Goal: Use online tool/utility: Utilize a website feature to perform a specific function

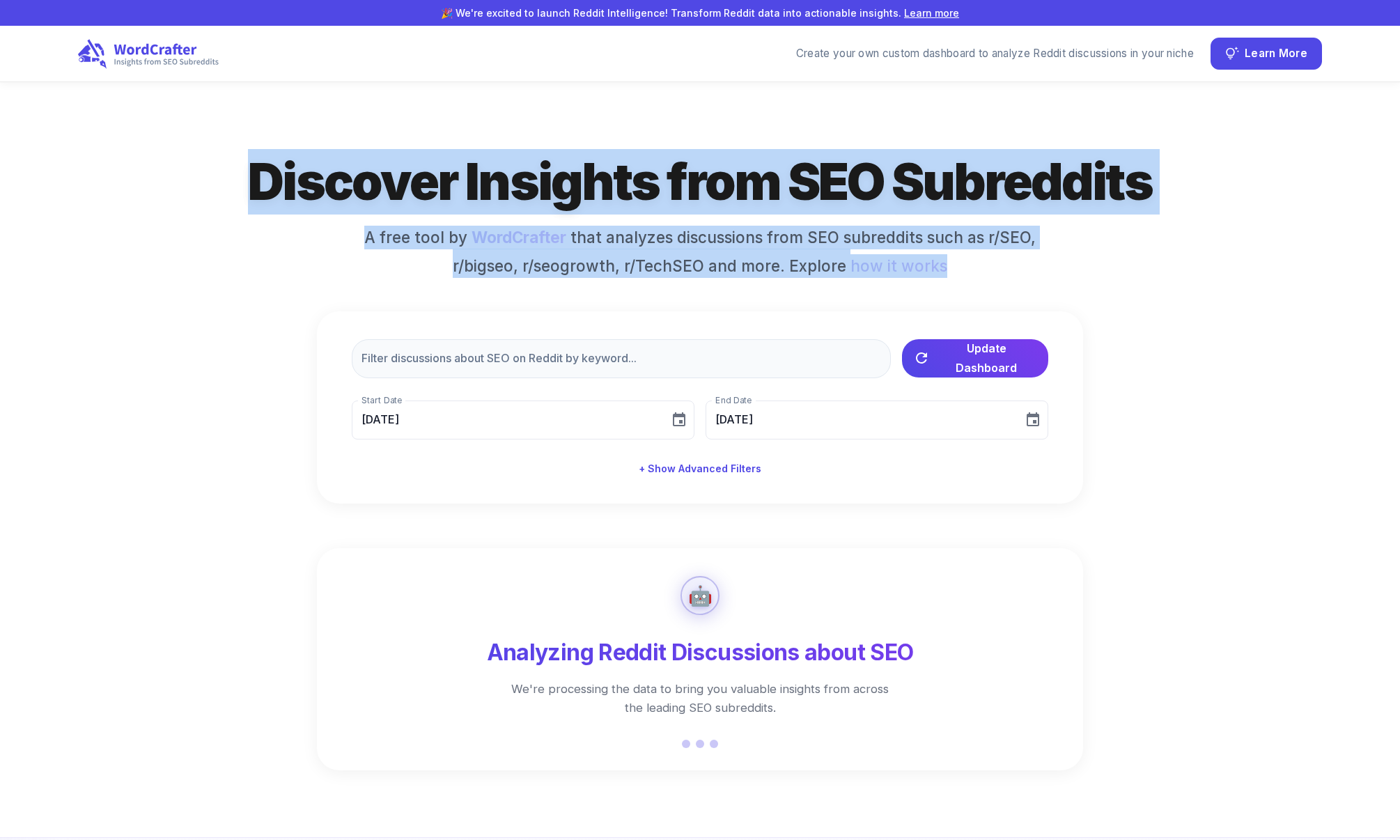
drag, startPoint x: 353, startPoint y: 167, endPoint x: 1068, endPoint y: 257, distance: 720.6
click at [1068, 257] on div "Discover Insights from SEO Subreddits A free tool by WordCrafter that analyzes …" at bounding box center [700, 326] width 1244 height 355
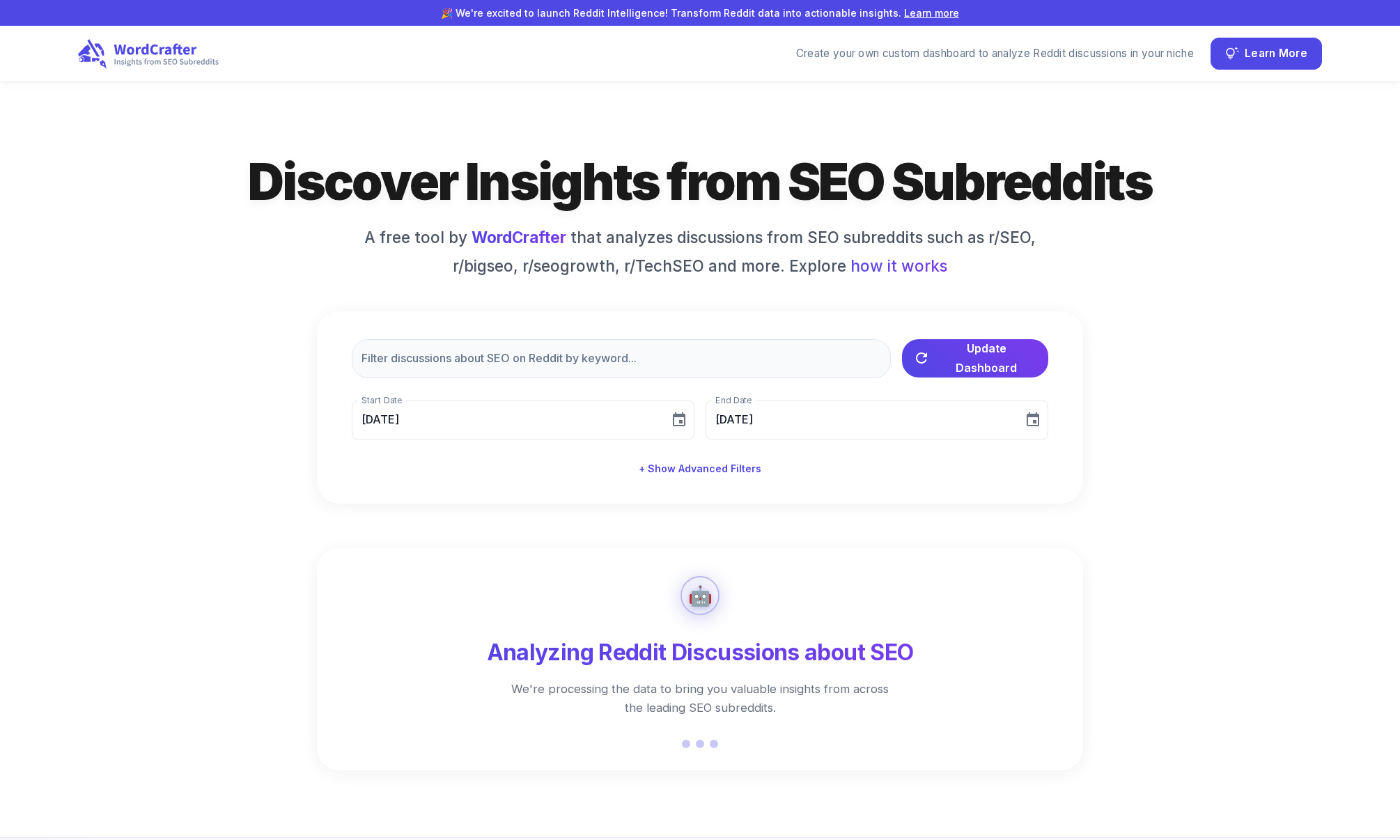
click at [1068, 257] on div "Discover Insights from SEO Subreddits A free tool by WordCrafter that analyzes …" at bounding box center [700, 326] width 1244 height 355
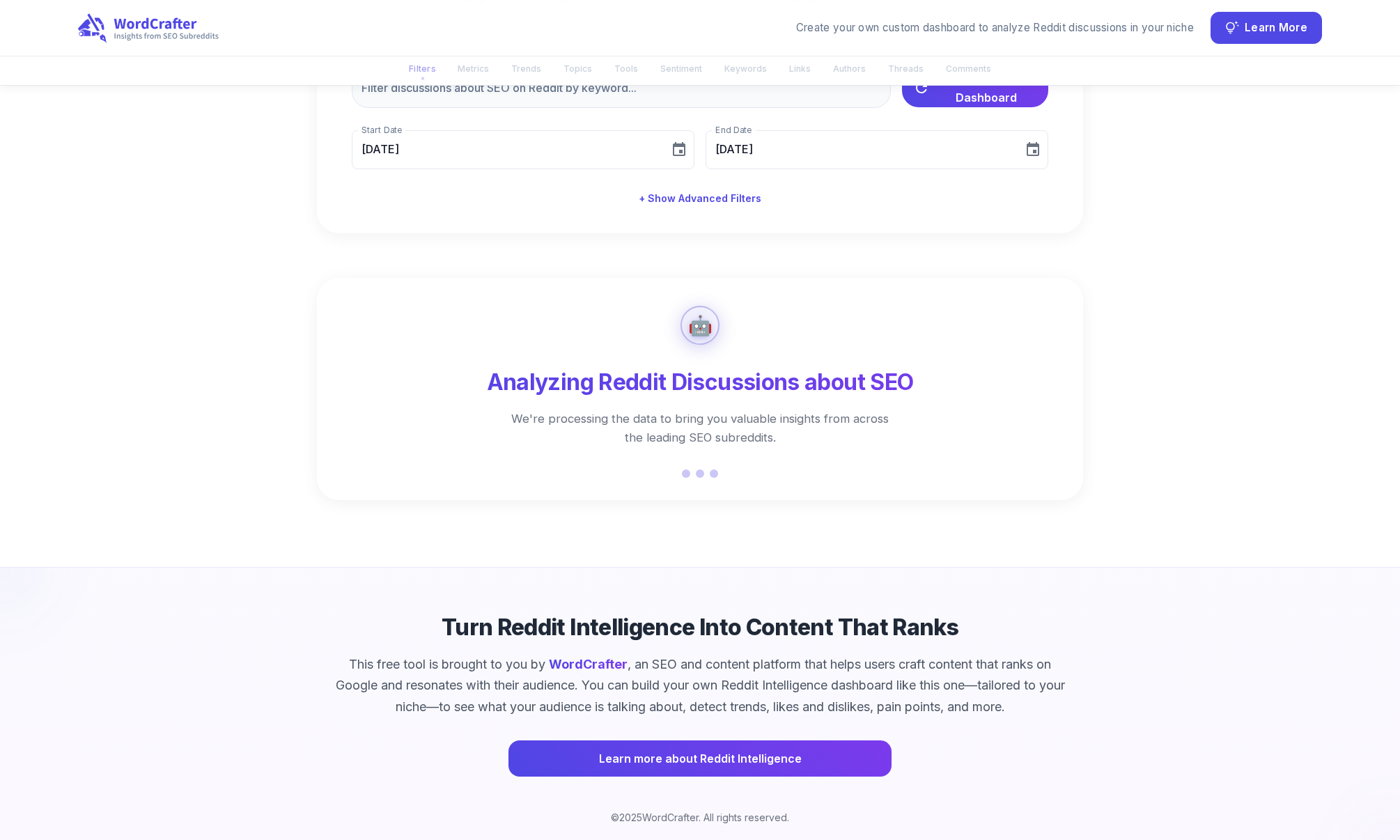
scroll to position [289, 0]
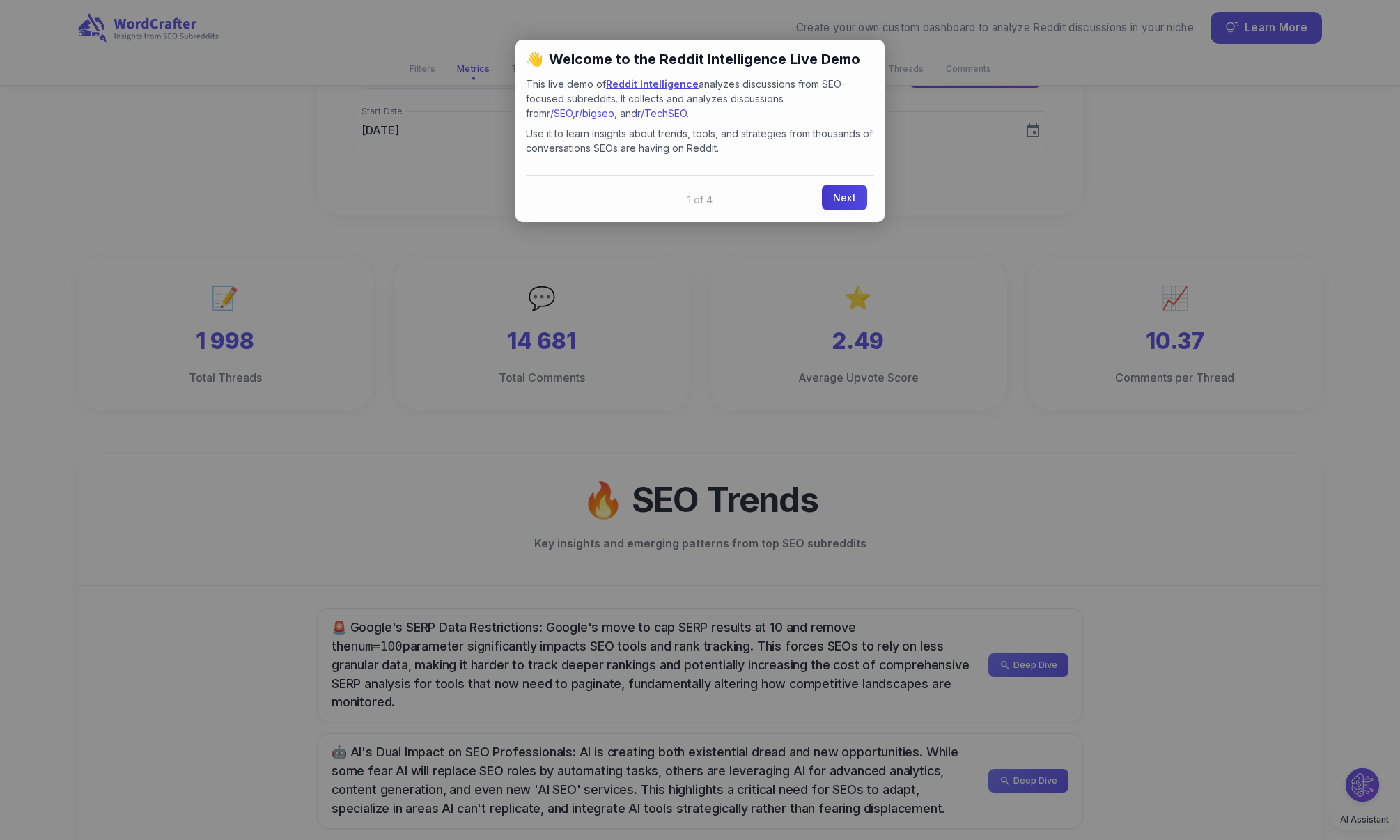
click at [850, 199] on link "Next" at bounding box center [844, 197] width 45 height 25
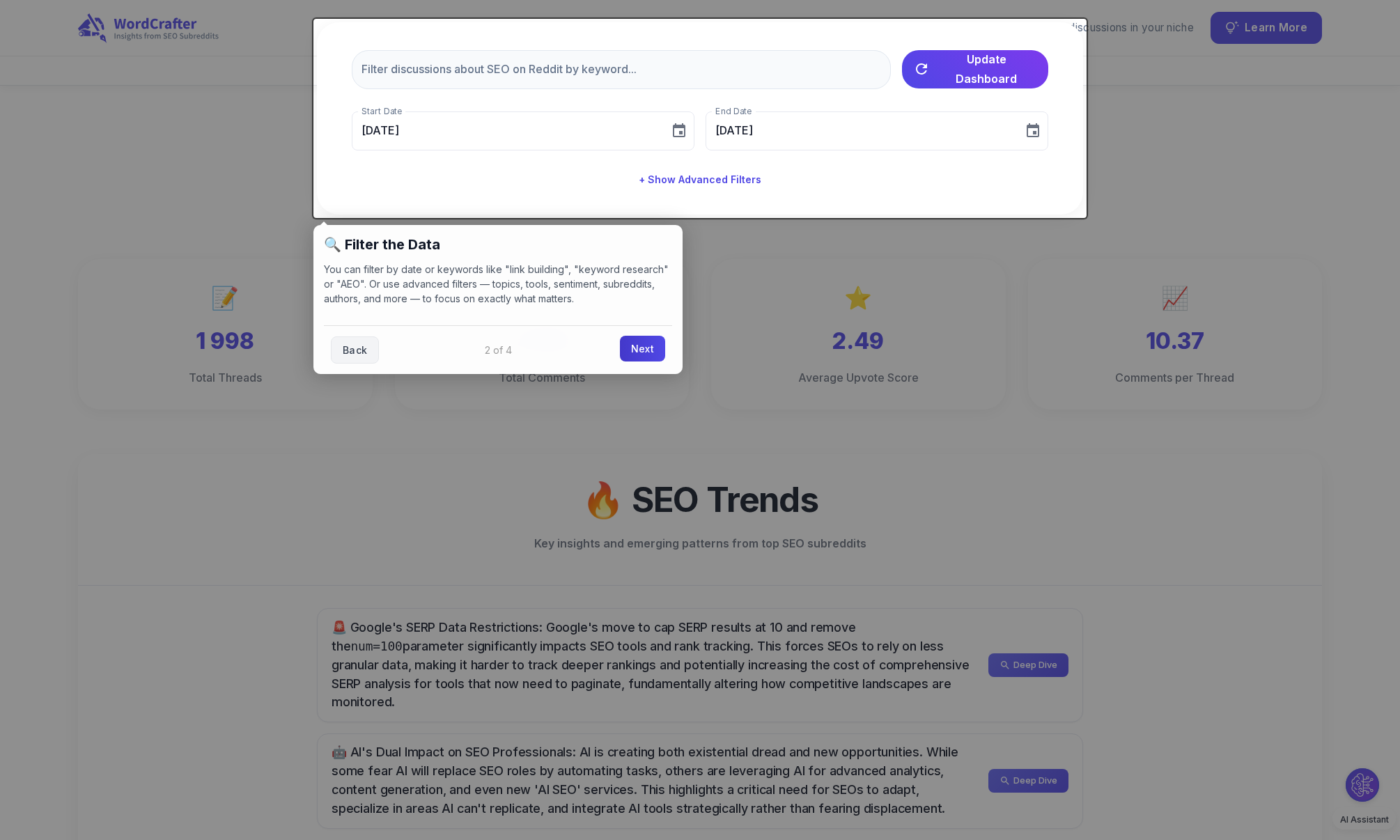
click at [641, 352] on link "Next" at bounding box center [642, 348] width 45 height 25
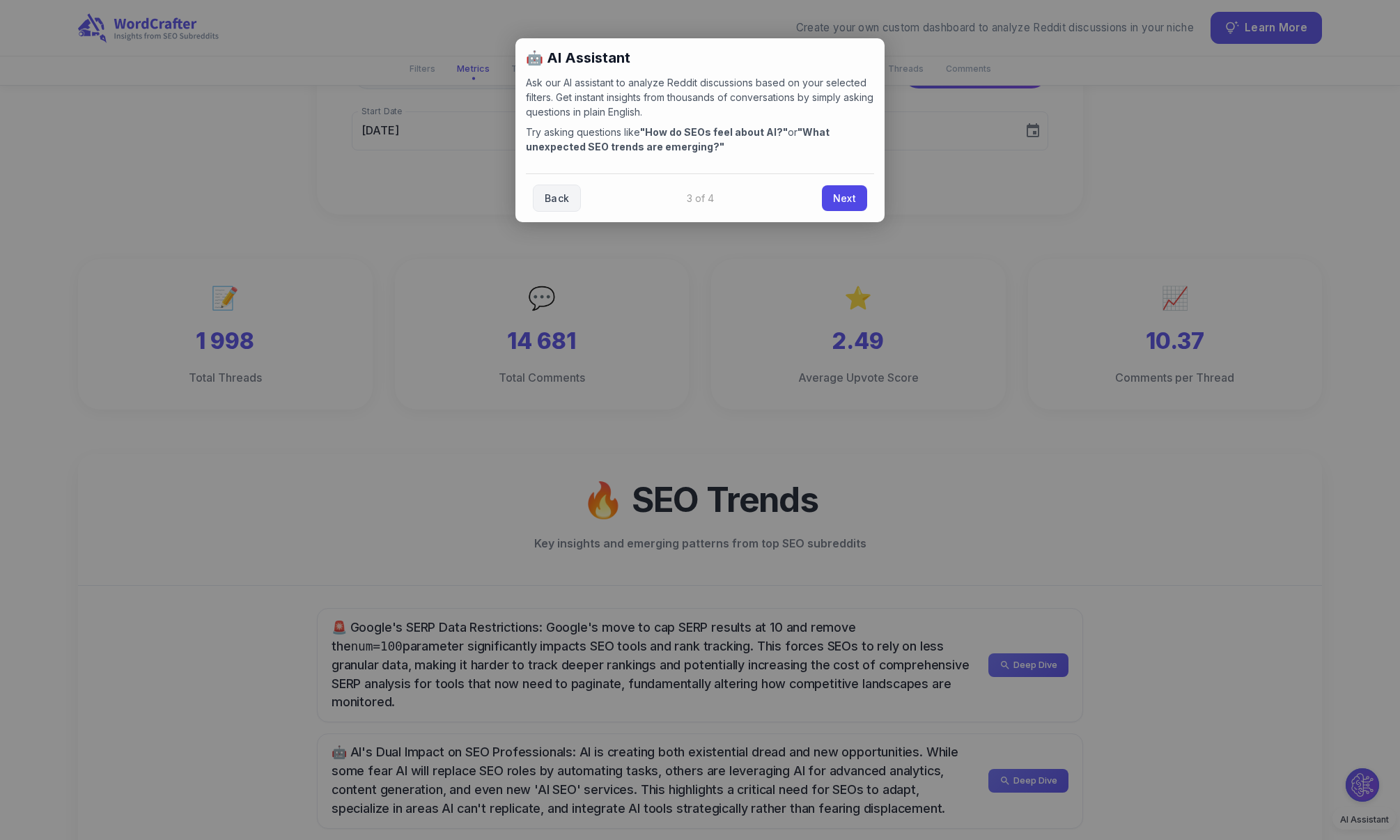
click at [840, 201] on link "Next" at bounding box center [844, 198] width 45 height 25
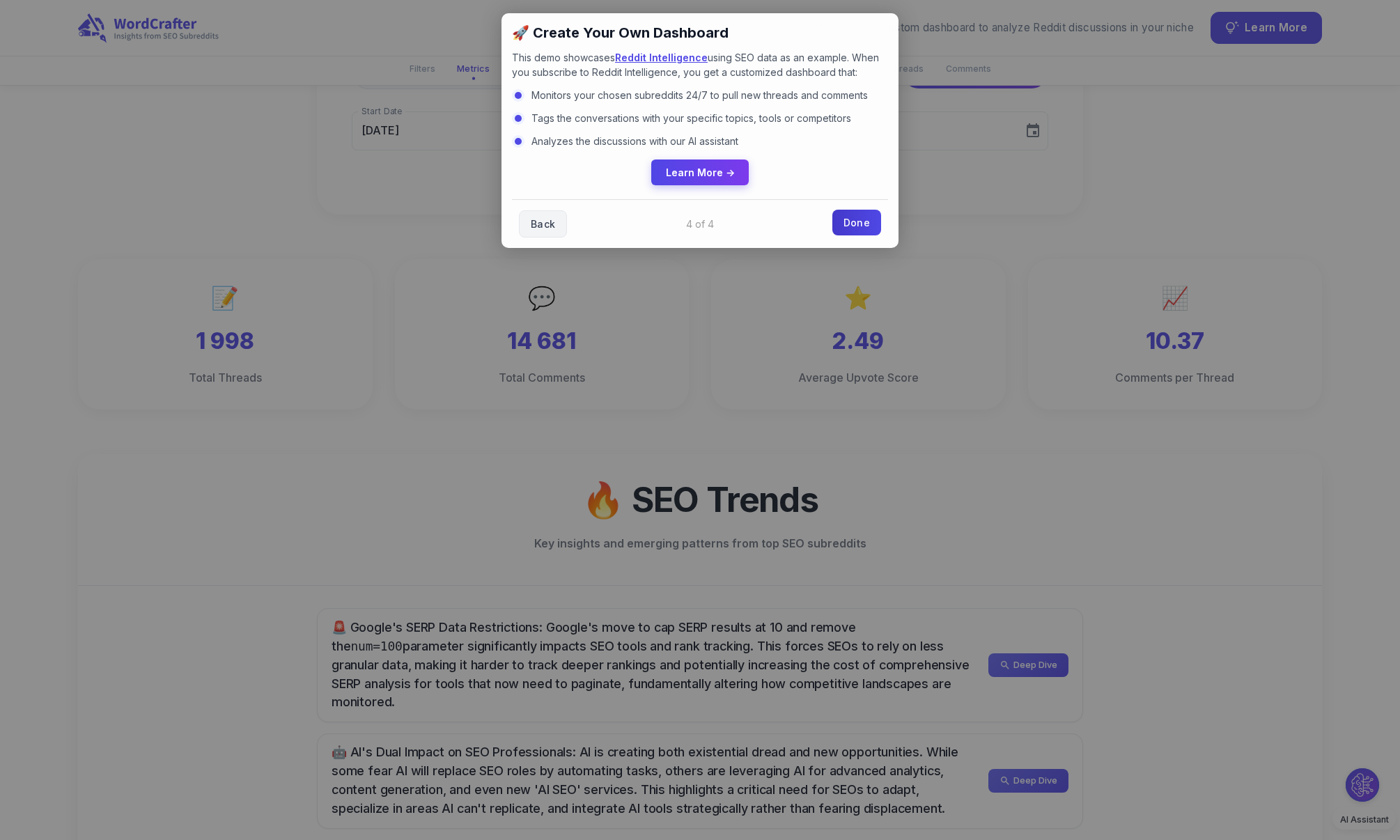
click at [860, 224] on link "Done" at bounding box center [857, 222] width 49 height 25
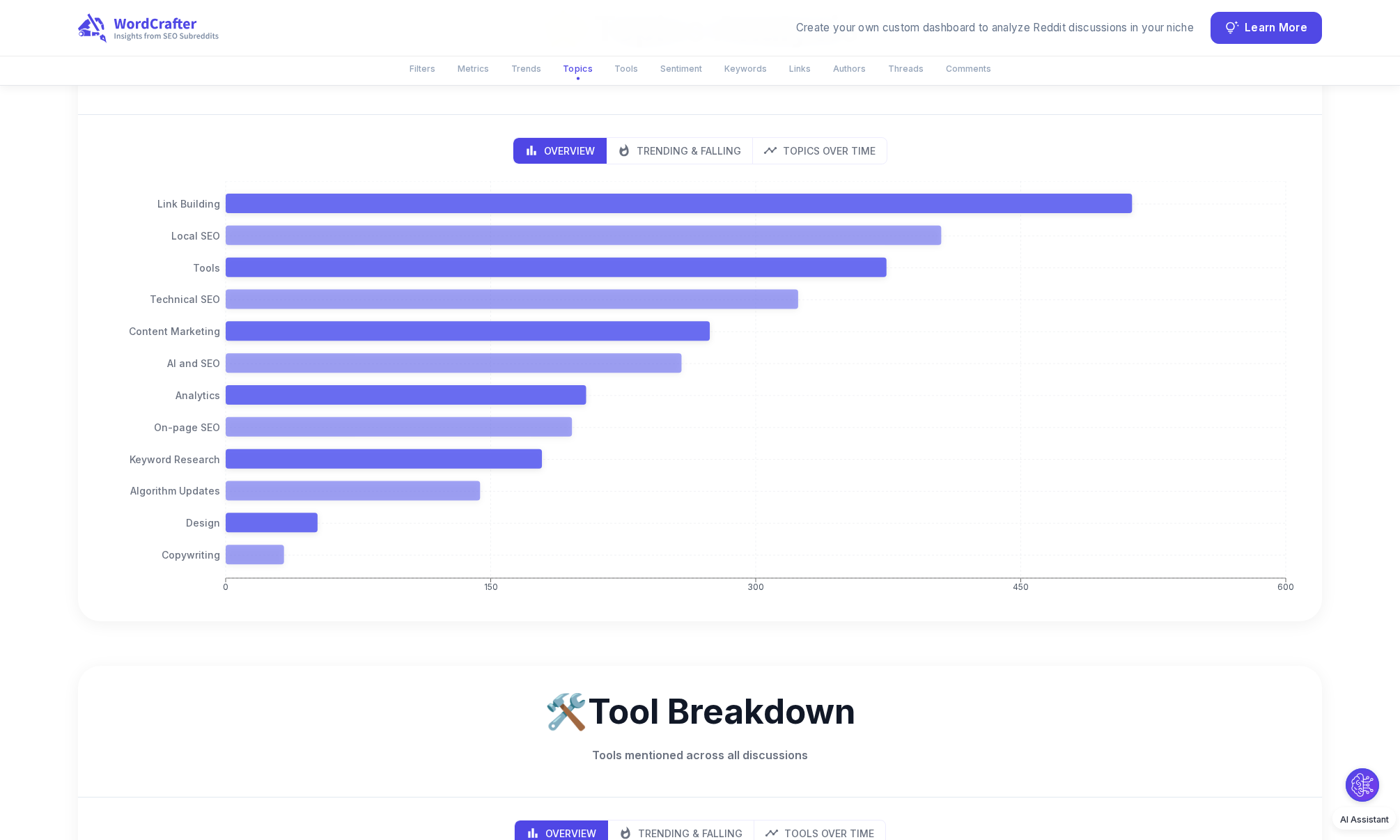
scroll to position [1322, 0]
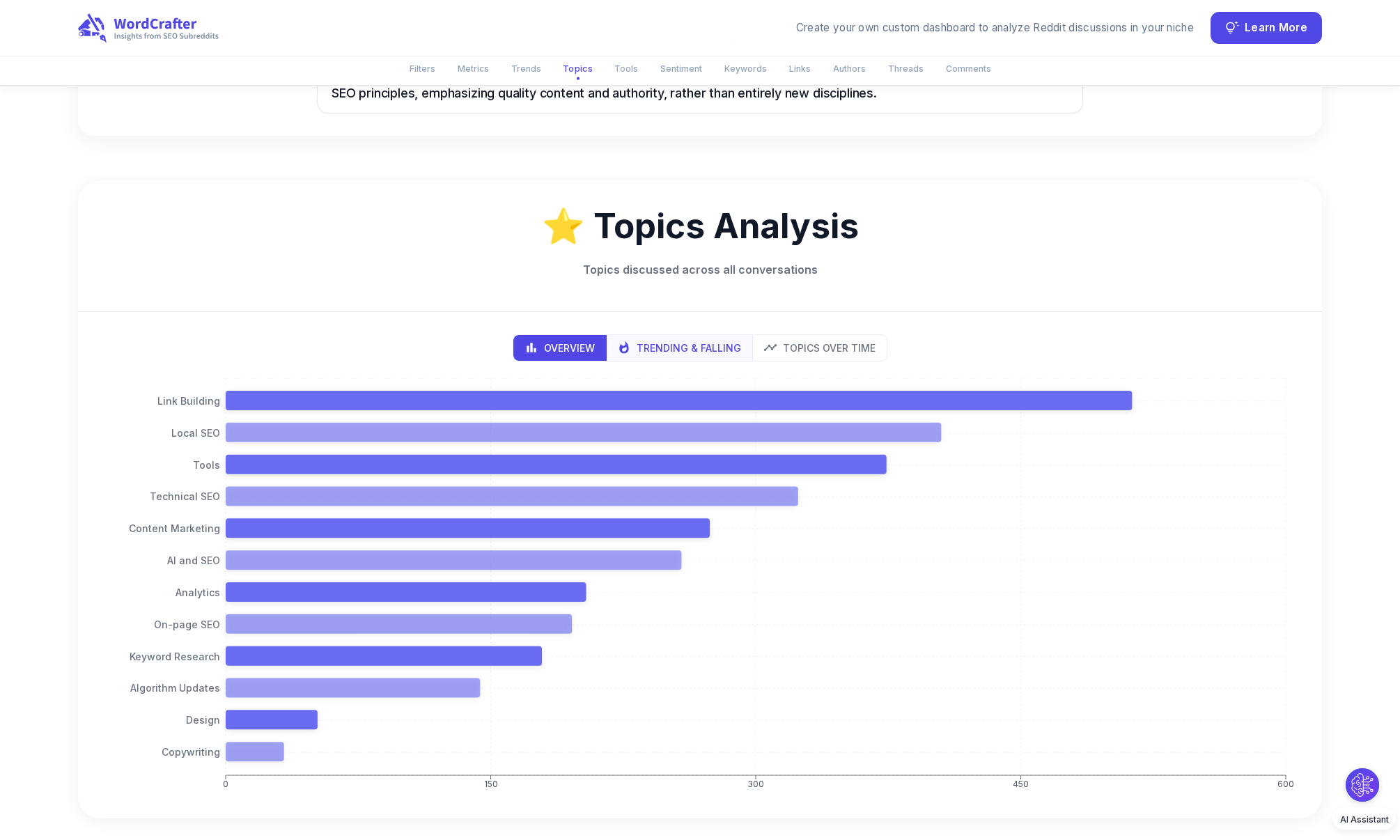
click at [661, 340] on p "Trending & Falling" at bounding box center [688, 347] width 104 height 15
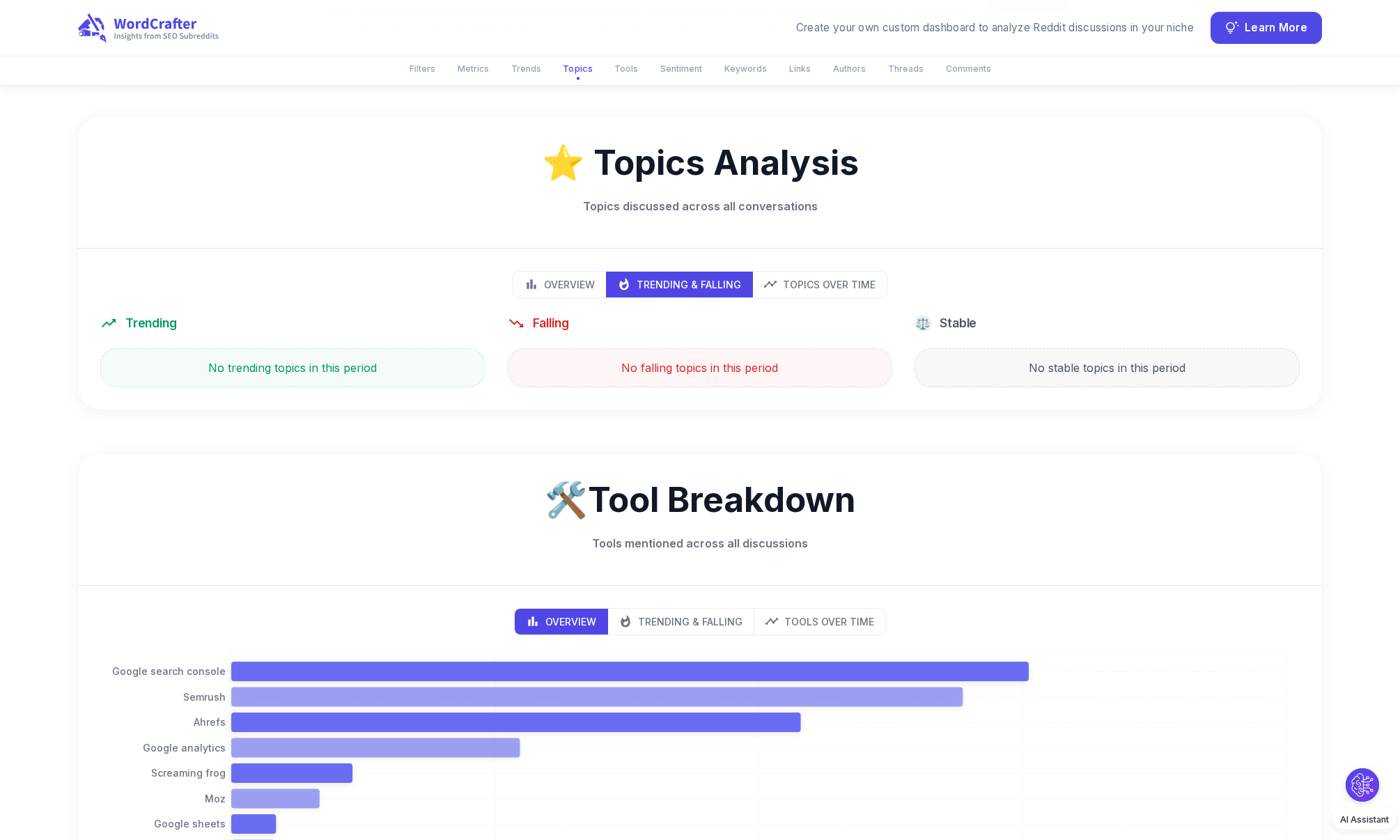
scroll to position [1385, 0]
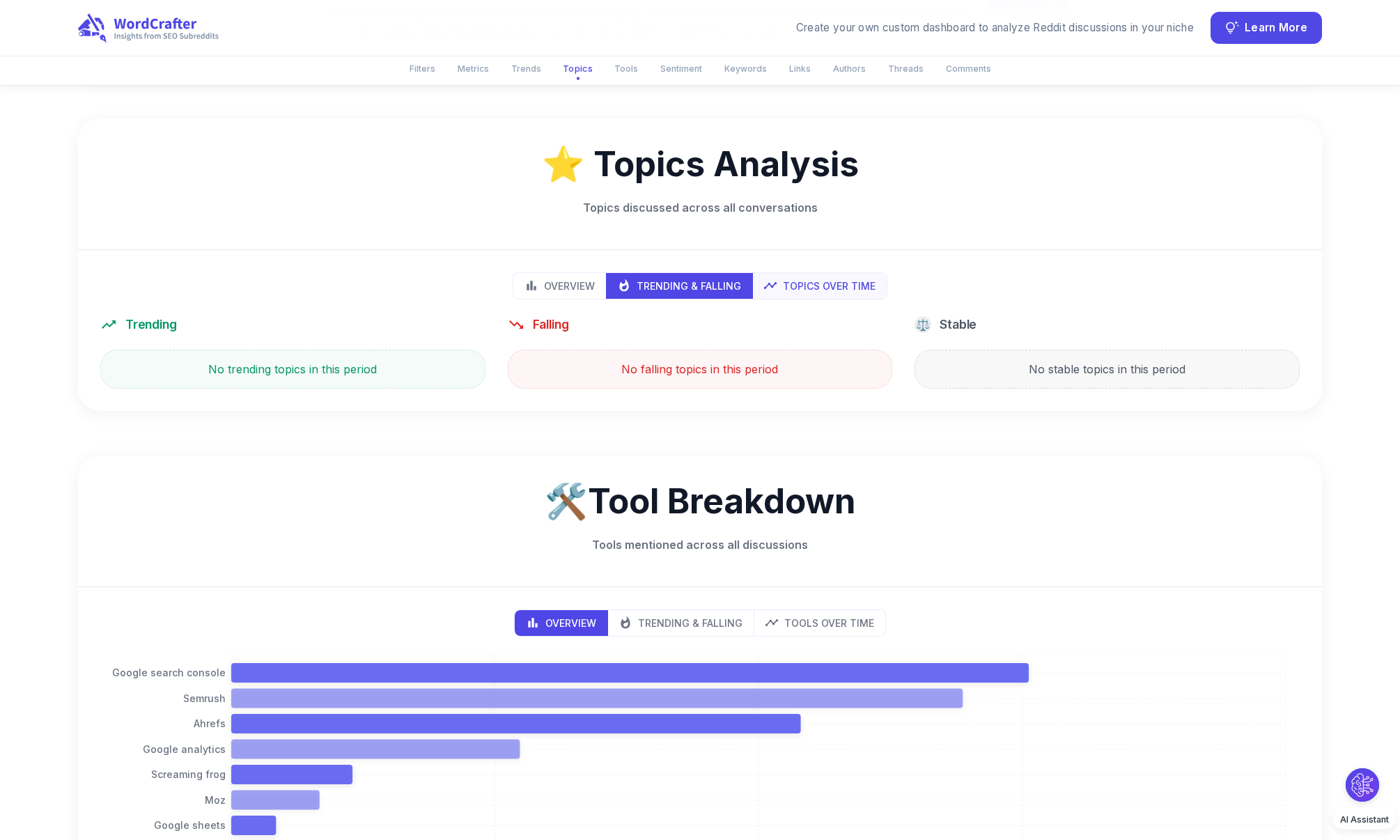
click at [792, 279] on p "Topics Over Time" at bounding box center [829, 286] width 93 height 15
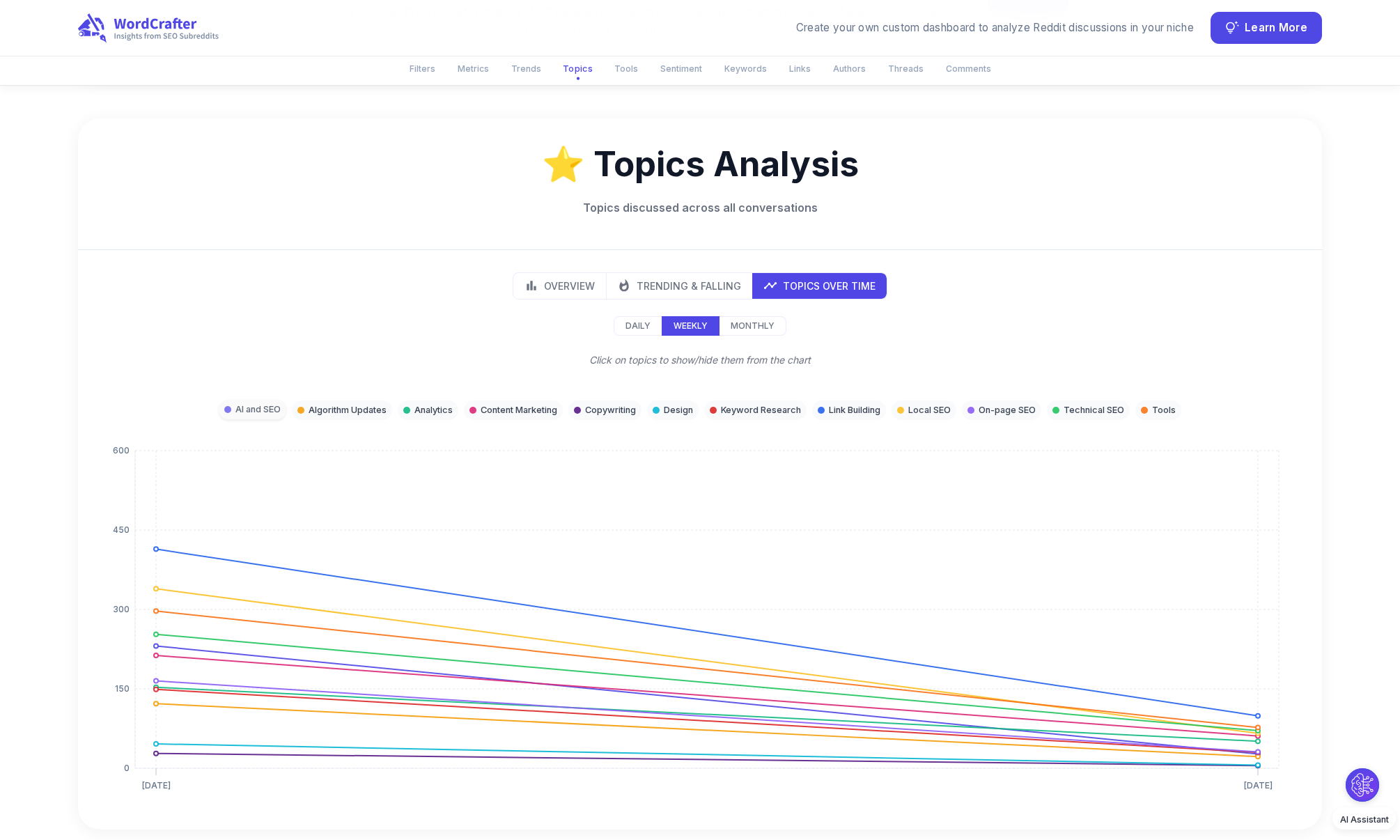
click at [266, 402] on p "AI and SEO" at bounding box center [257, 409] width 45 height 14
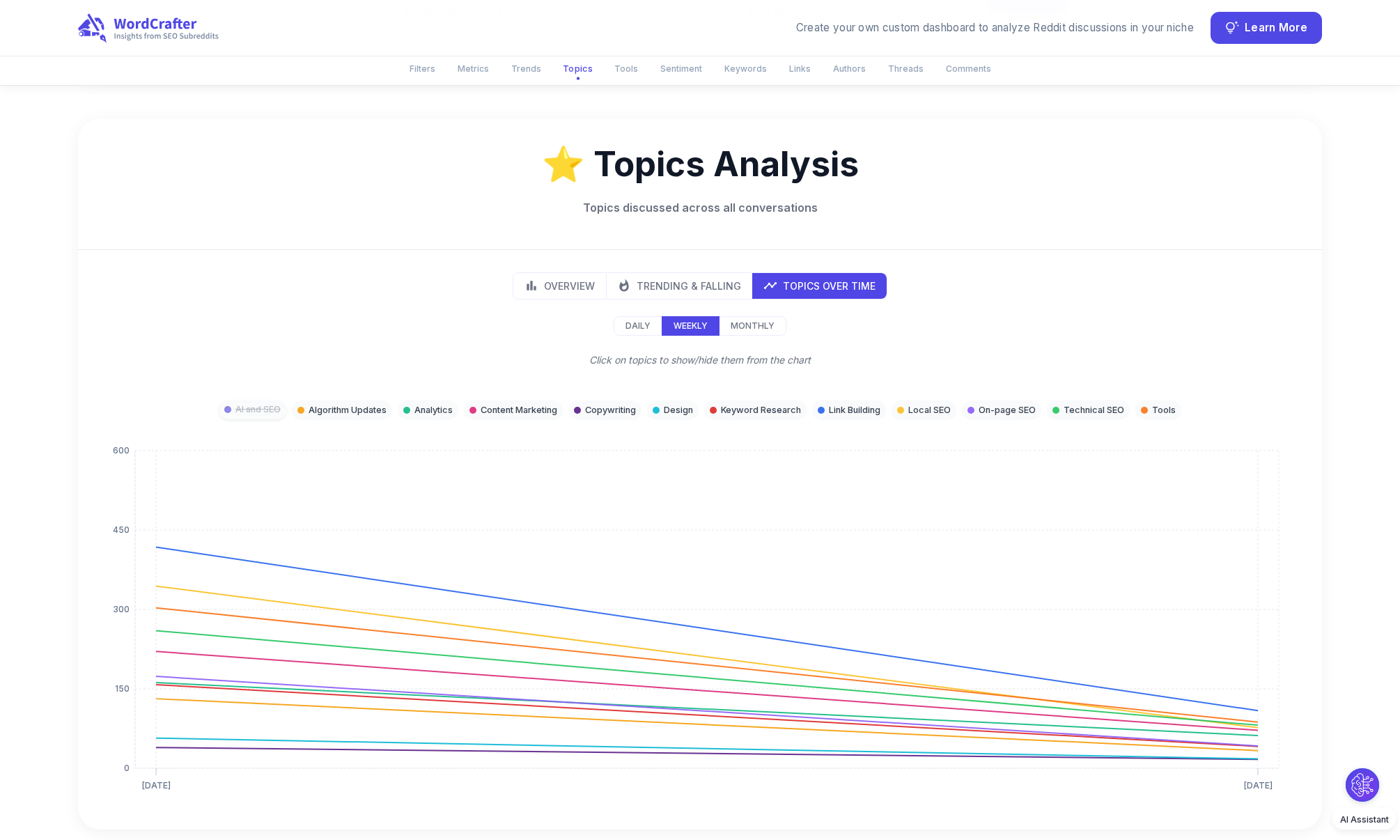
click at [260, 402] on p "AI and SEO" at bounding box center [257, 409] width 45 height 14
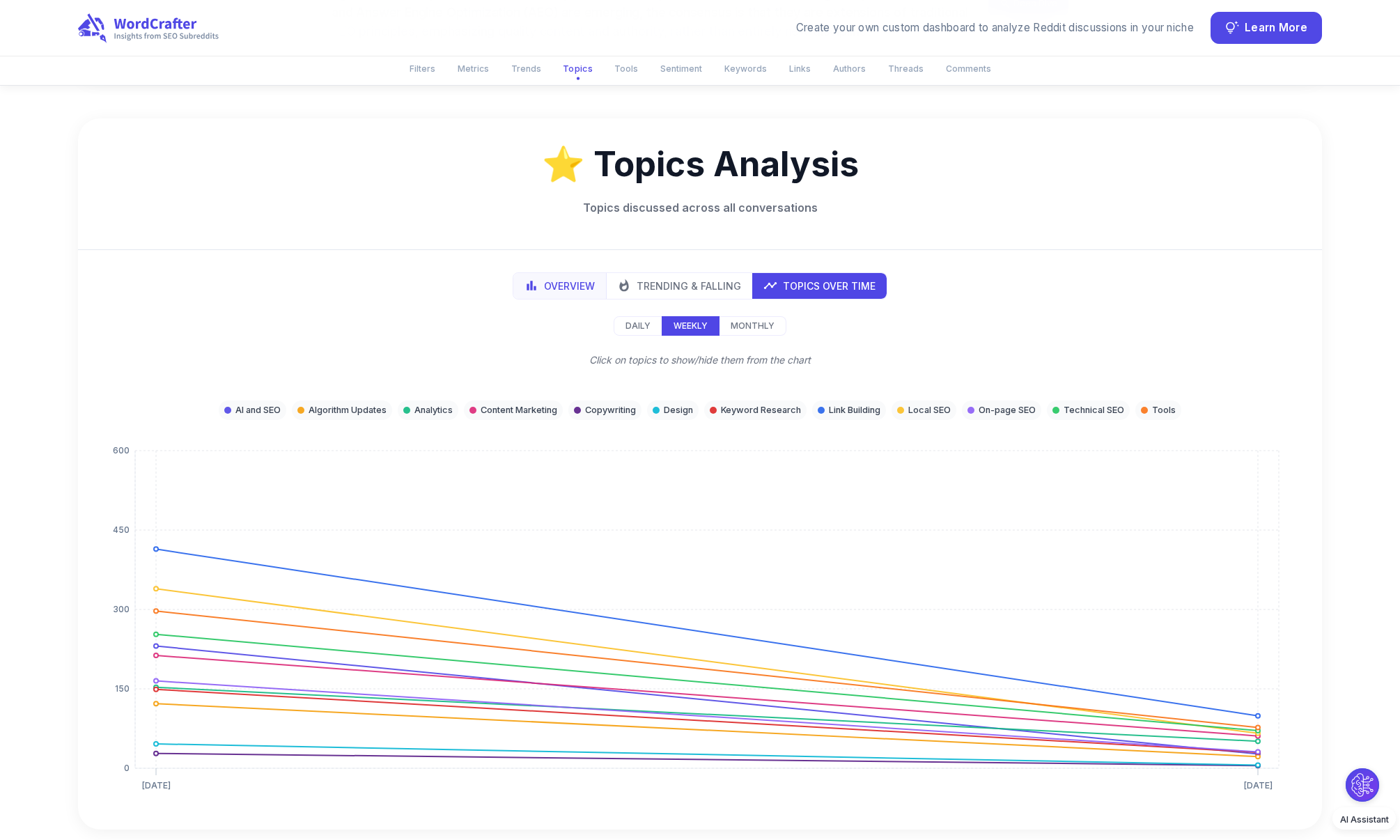
click at [581, 279] on p "Overview" at bounding box center [569, 286] width 51 height 15
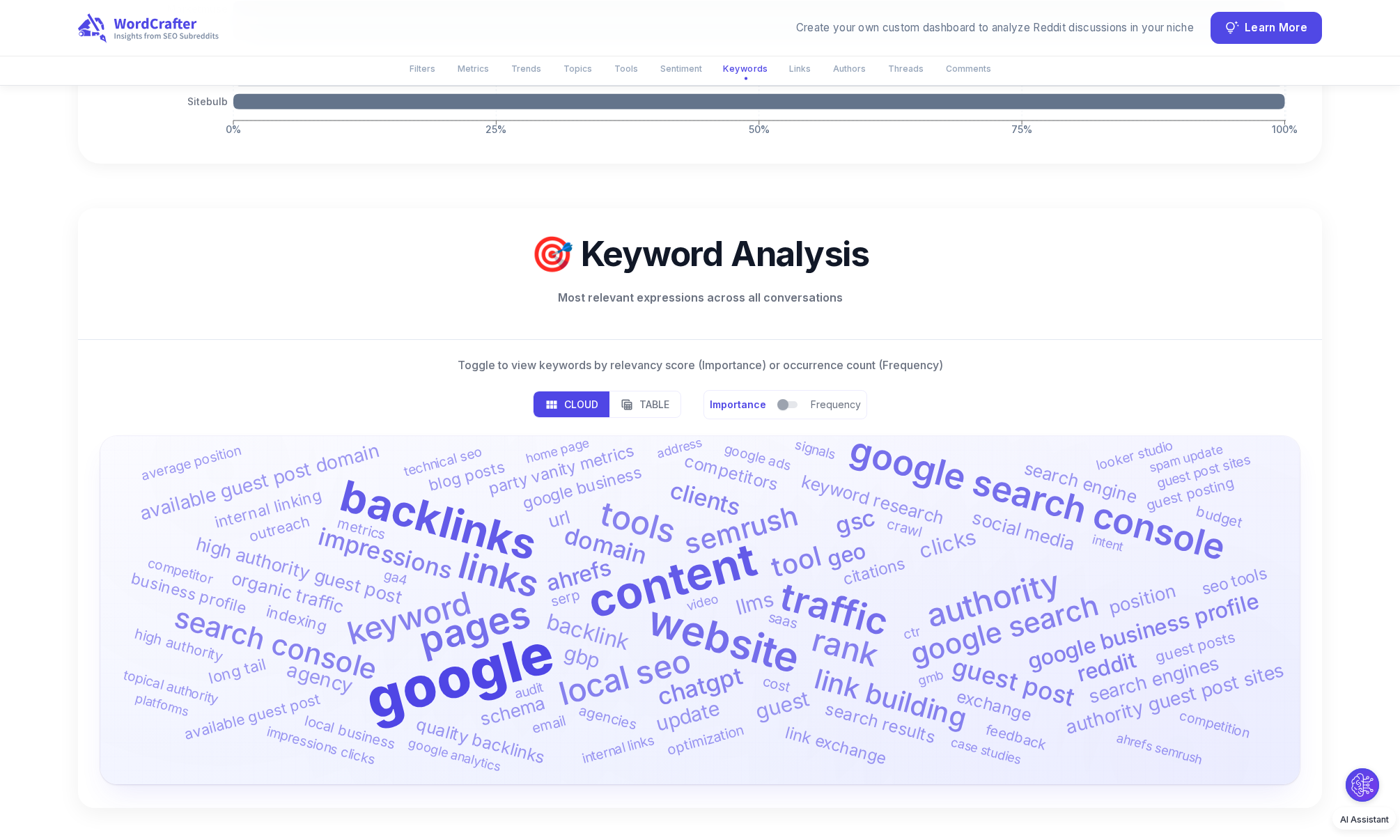
scroll to position [3661, 0]
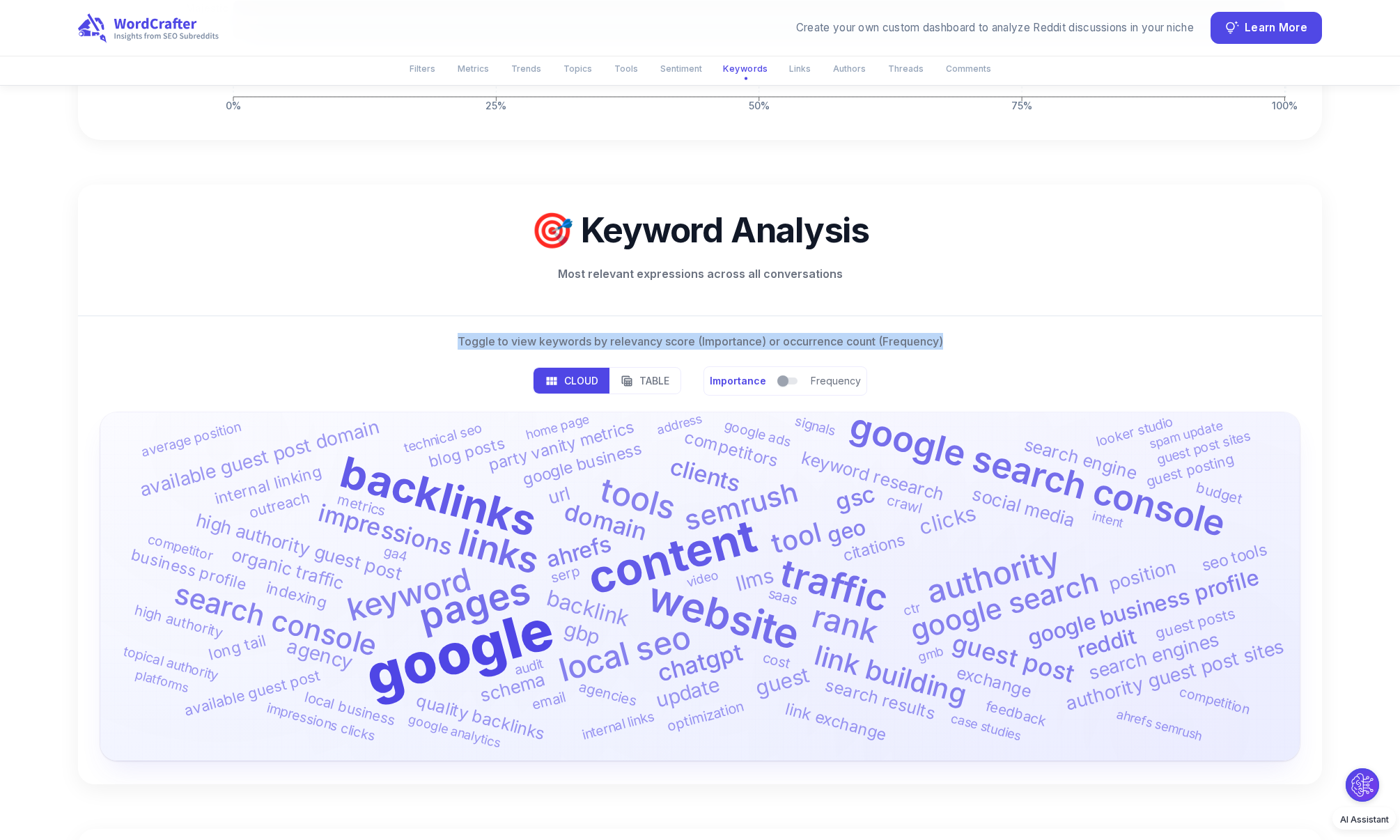
drag, startPoint x: 457, startPoint y: 323, endPoint x: 972, endPoint y: 323, distance: 515.0
click at [972, 333] on p "Toggle to view keywords by relevancy score (Importance) or occurrence count (Fr…" at bounding box center [699, 341] width 1222 height 17
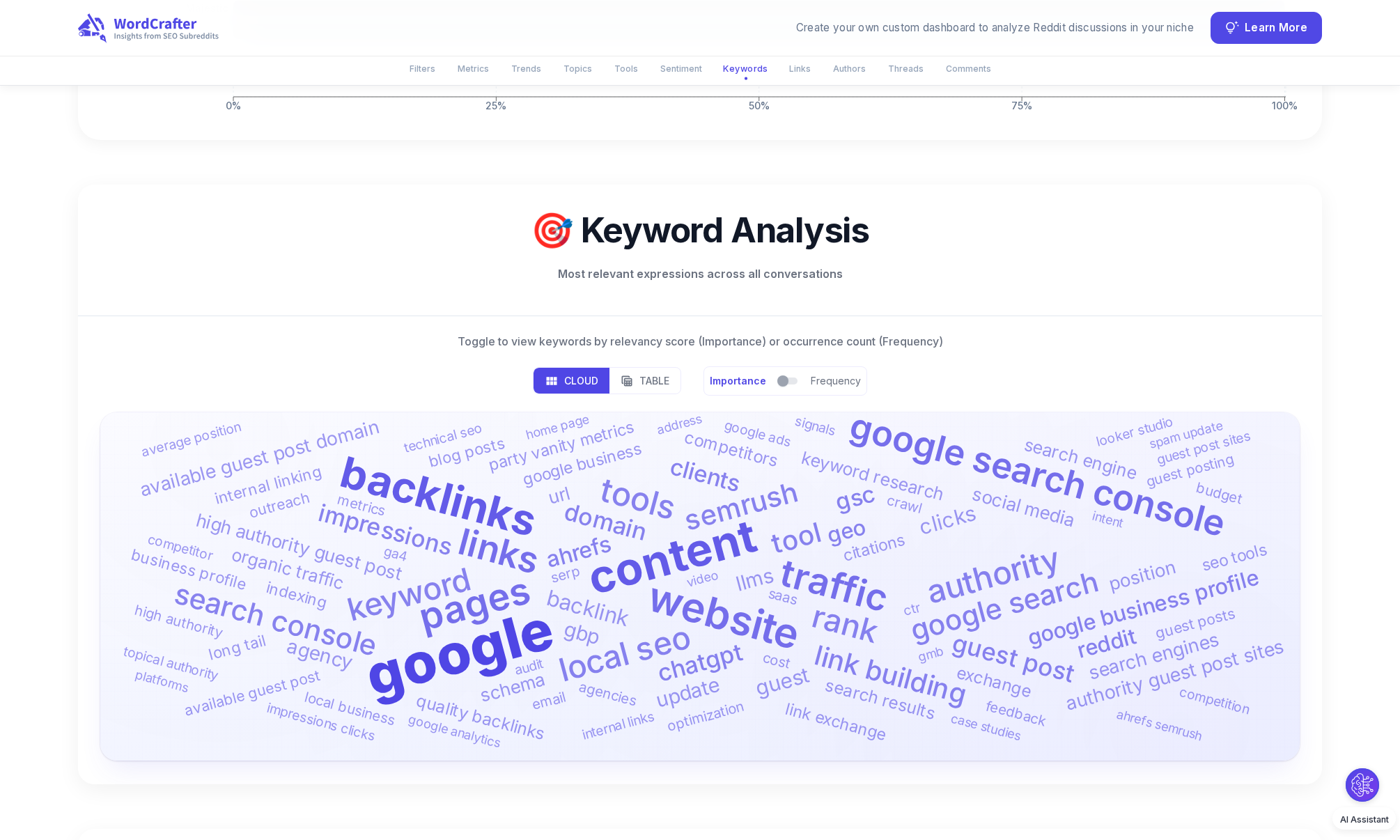
click at [972, 333] on p "Toggle to view keywords by relevancy score (Importance) or occurrence count (Fr…" at bounding box center [699, 341] width 1222 height 17
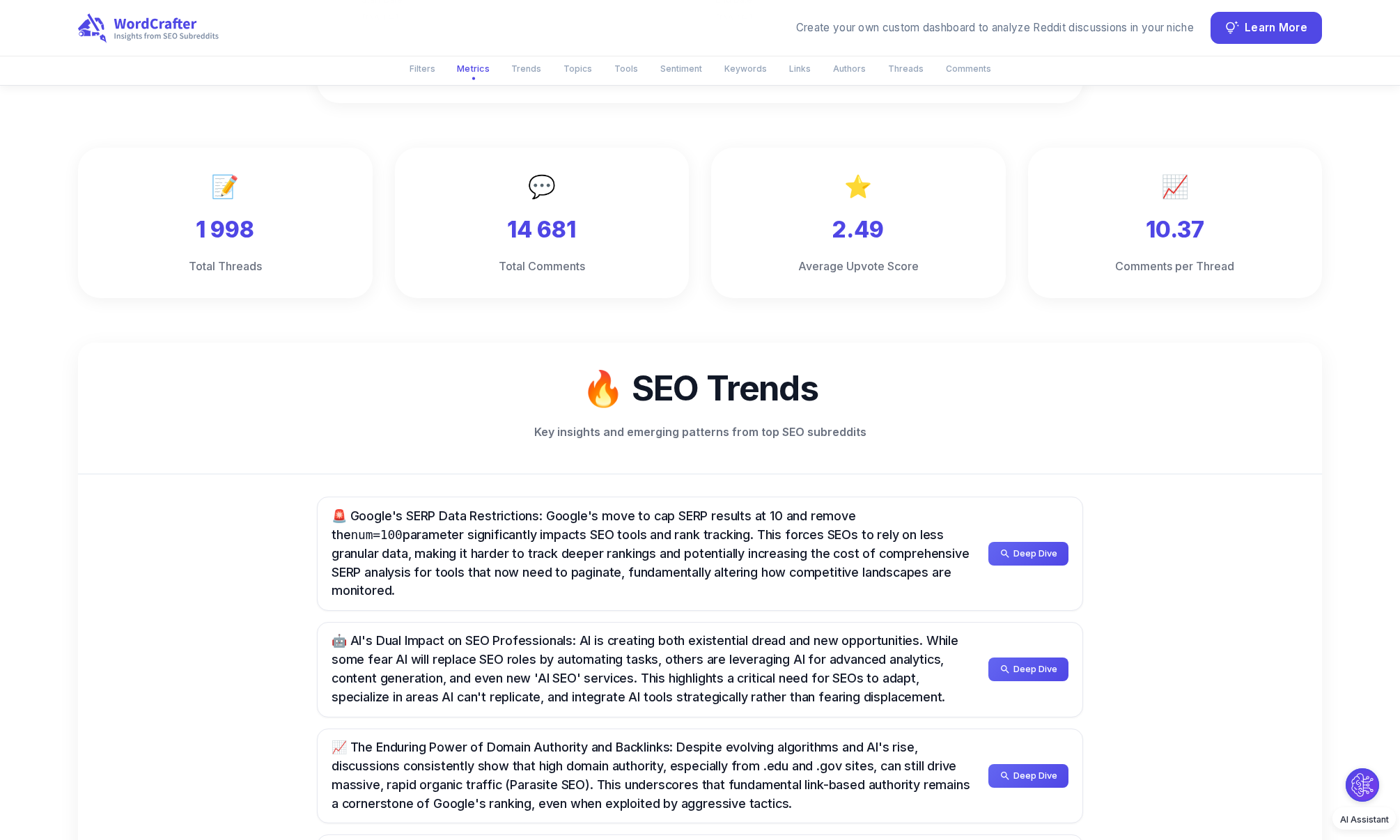
scroll to position [0, 0]
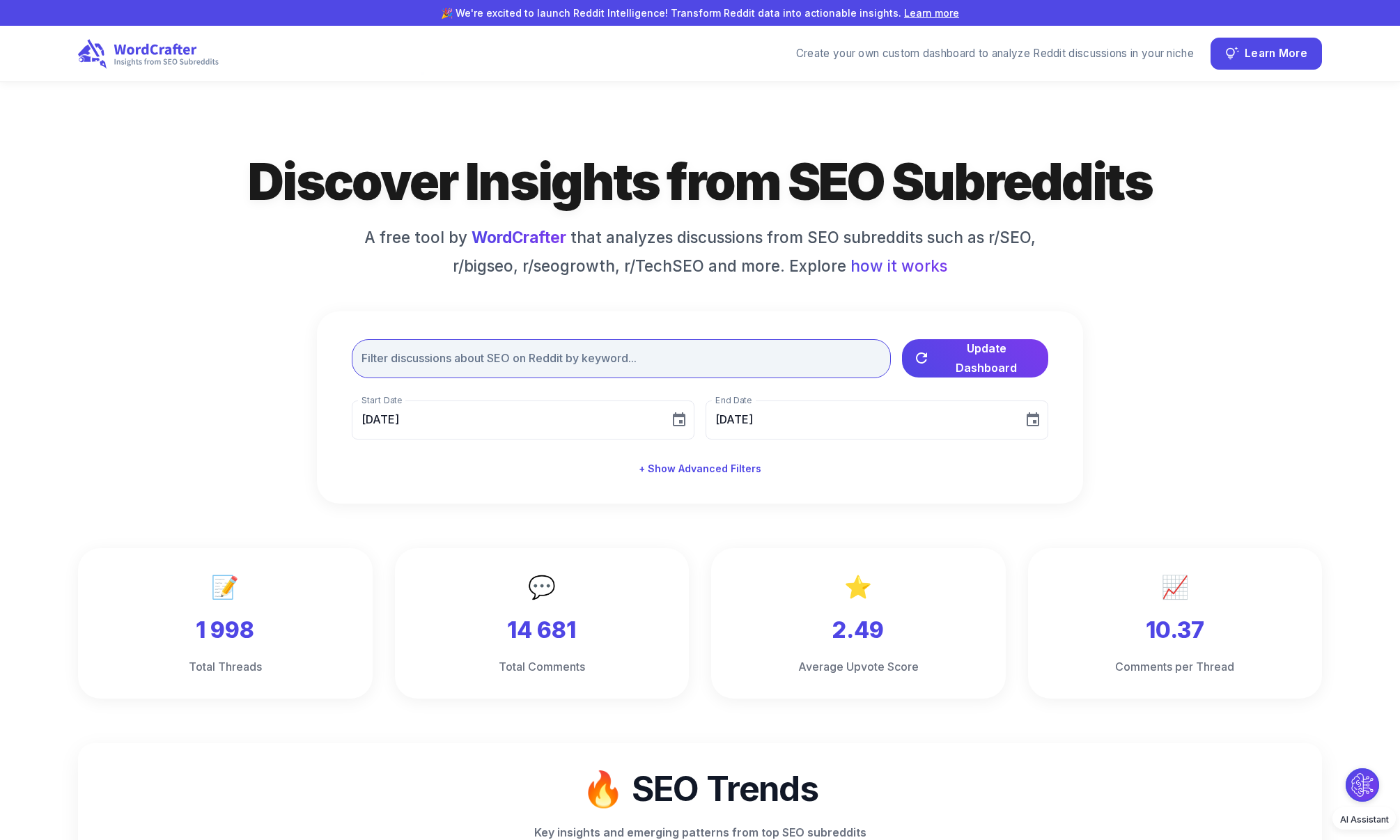
click at [717, 350] on input "text" at bounding box center [621, 359] width 539 height 39
click at [723, 315] on div "​ Update Dashboard Start Date [DATE] Start Date End Date [DATE] End Date + Show…" at bounding box center [700, 407] width 766 height 193
